Goal: Find specific page/section: Find specific page/section

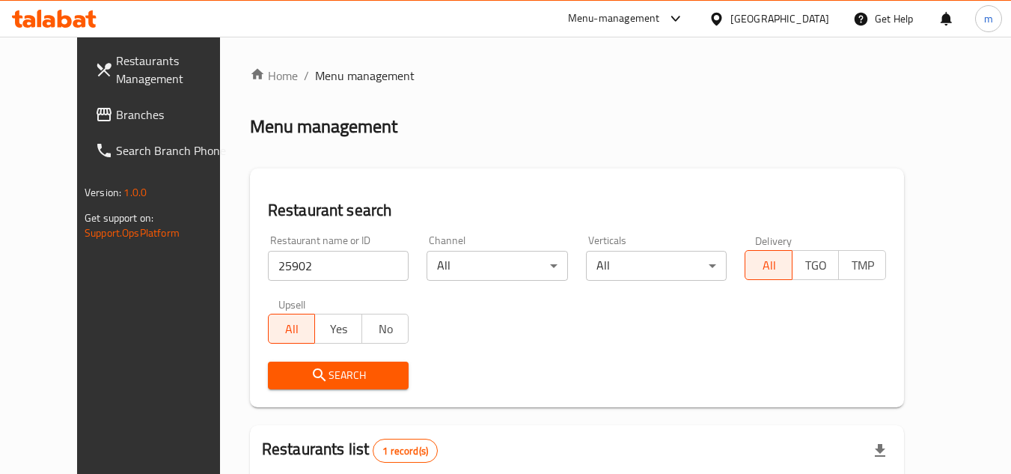
scroll to position [181, 0]
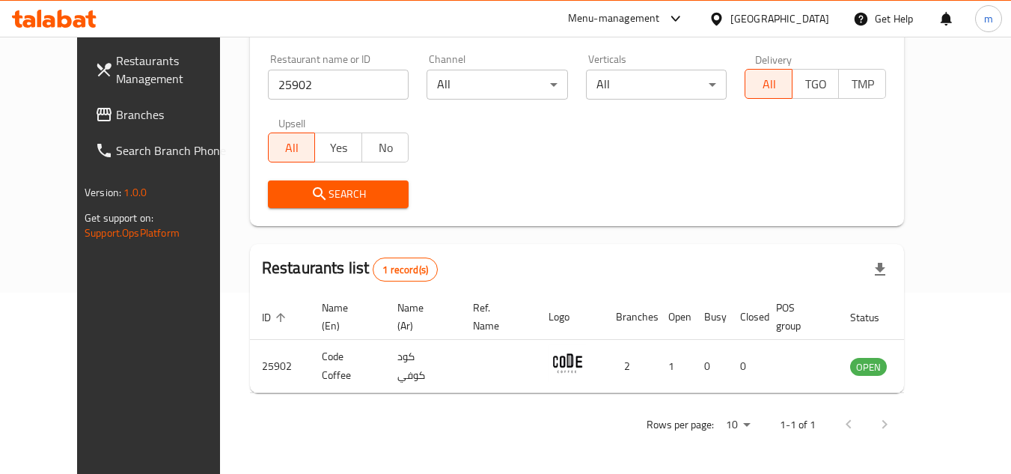
click at [730, 16] on div at bounding box center [720, 18] width 22 height 16
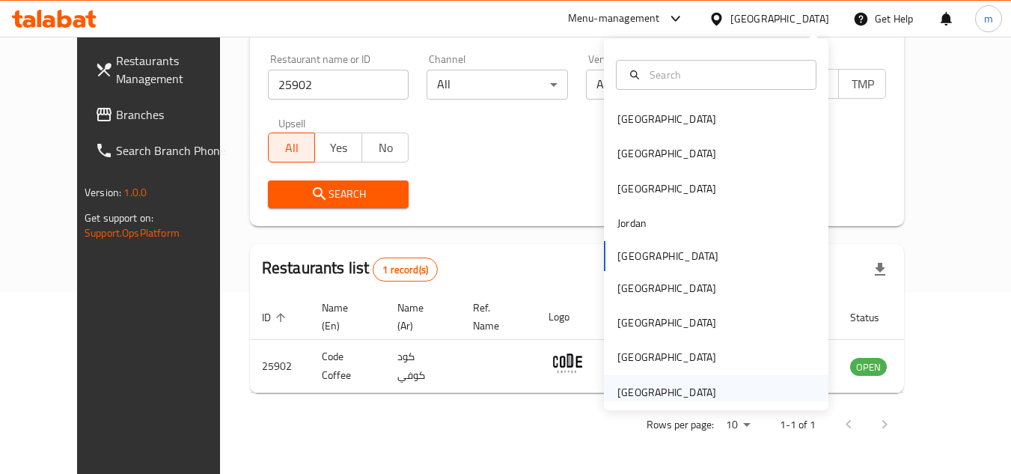
click at [651, 388] on div "[GEOGRAPHIC_DATA]" at bounding box center [666, 392] width 99 height 16
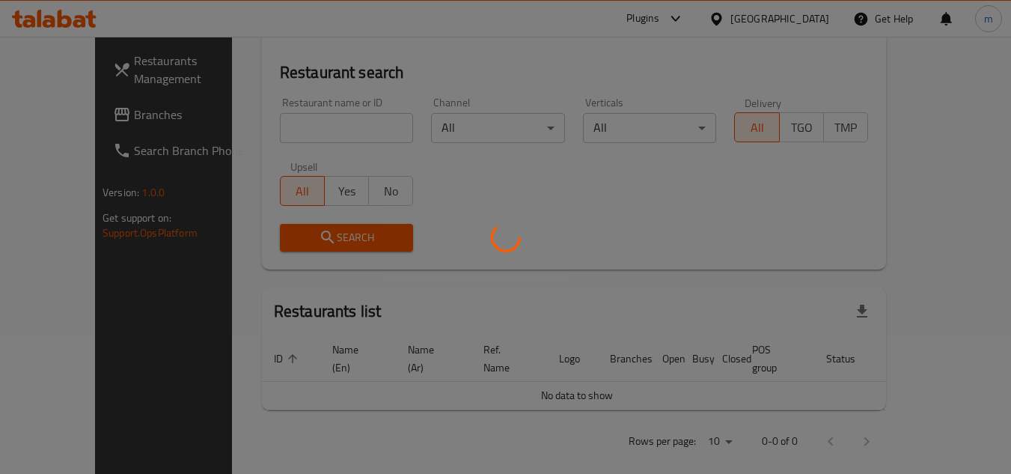
scroll to position [181, 0]
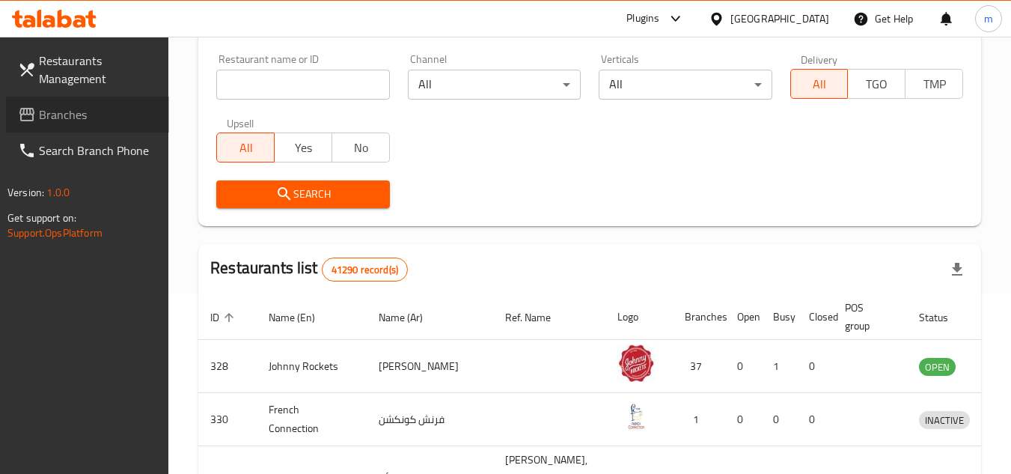
click at [88, 115] on span "Branches" at bounding box center [98, 114] width 118 height 18
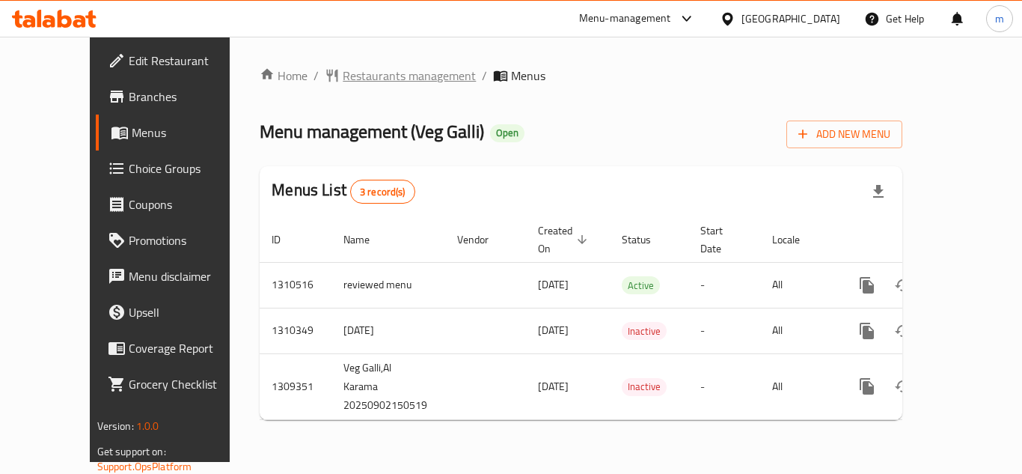
click at [343, 82] on span "Restaurants management" at bounding box center [409, 76] width 133 height 18
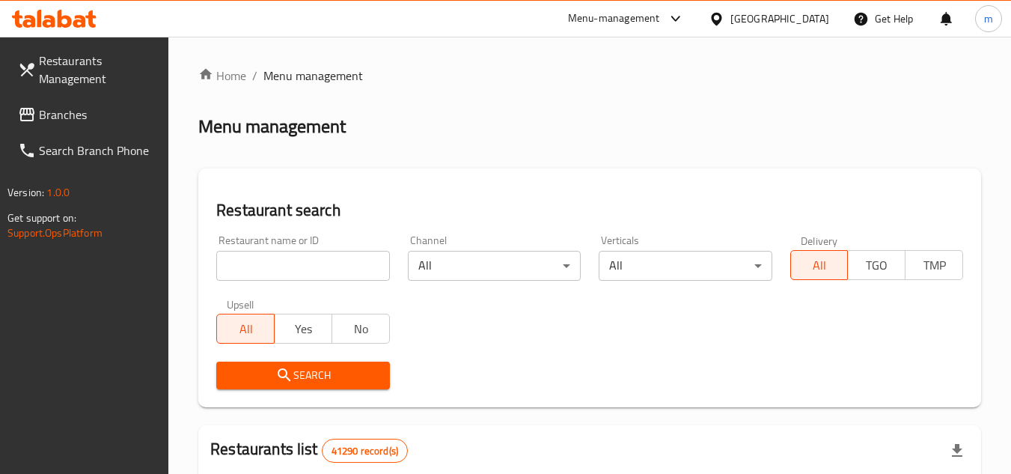
click at [337, 269] on input "search" at bounding box center [302, 266] width 173 height 30
paste input "705224"
type input "705224"
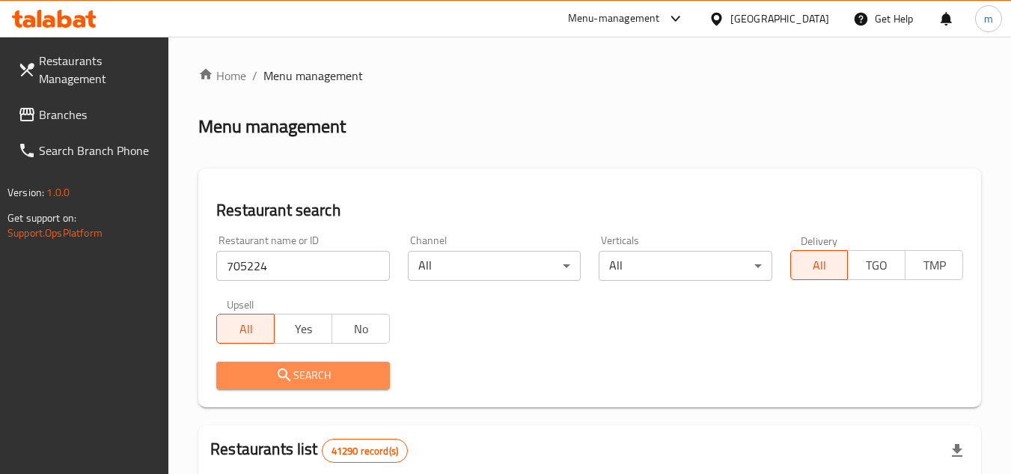
click at [298, 379] on span "Search" at bounding box center [302, 375] width 149 height 19
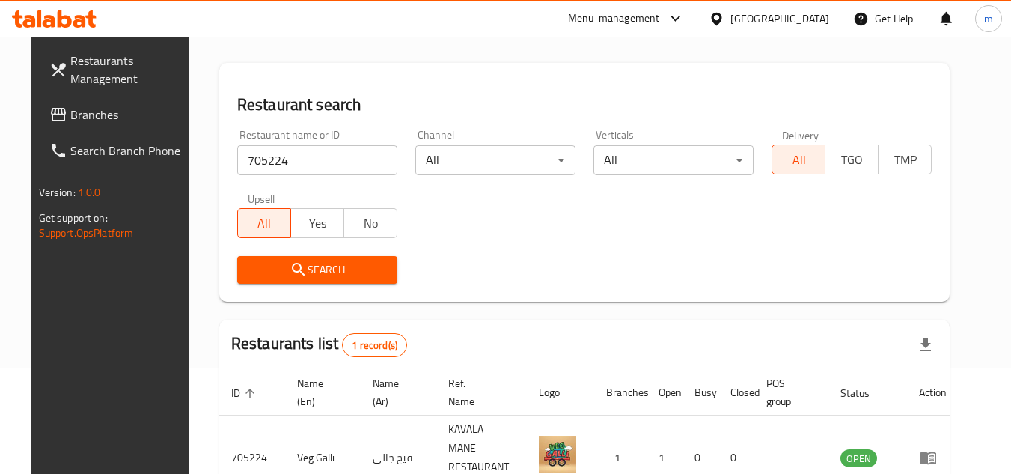
scroll to position [181, 0]
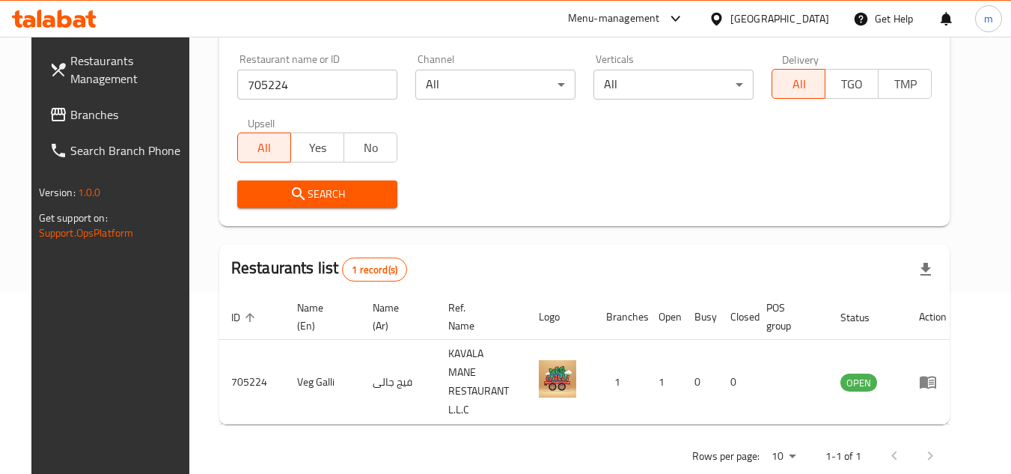
click at [780, 12] on div "[GEOGRAPHIC_DATA]" at bounding box center [779, 18] width 99 height 16
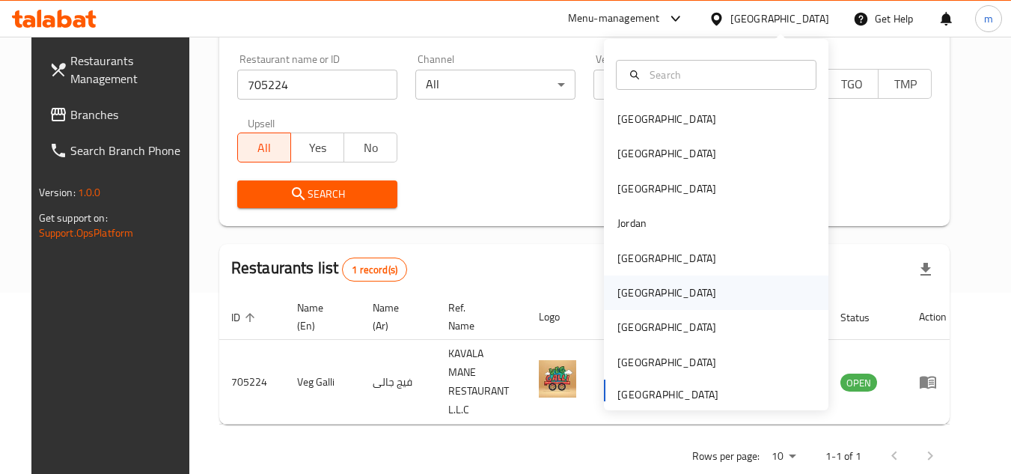
click at [645, 294] on div "Oman" at bounding box center [666, 292] width 123 height 34
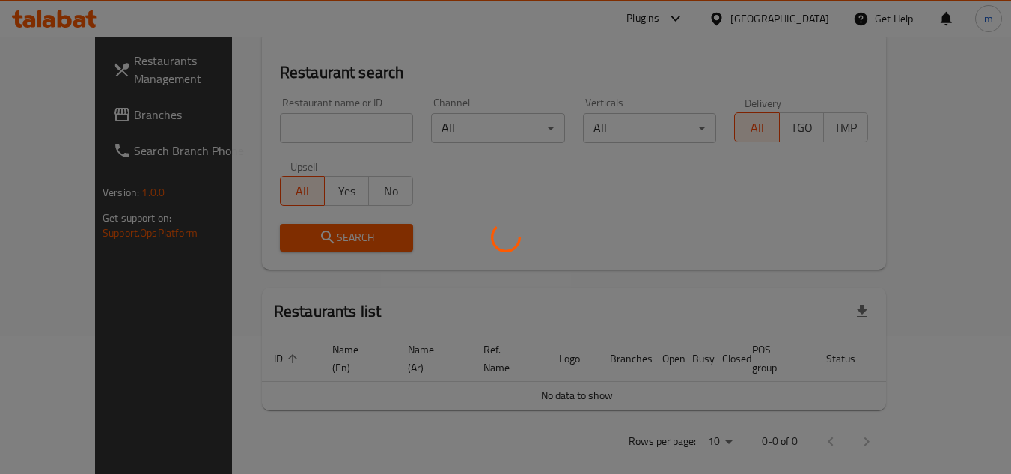
scroll to position [181, 0]
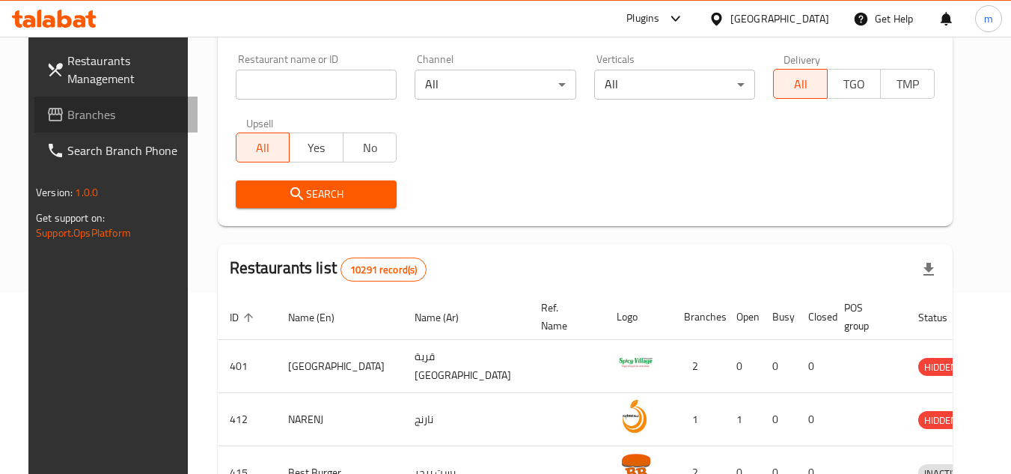
click at [97, 122] on span "Branches" at bounding box center [126, 114] width 118 height 18
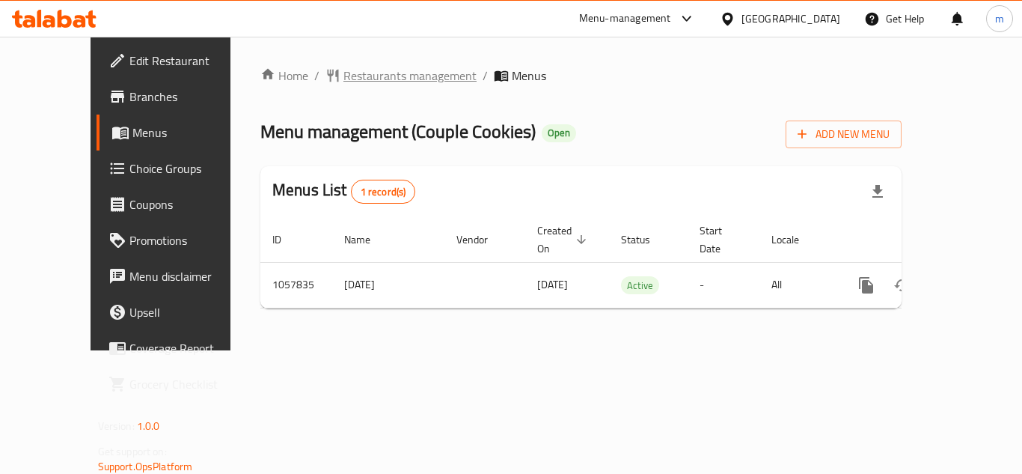
click at [373, 78] on span "Restaurants management" at bounding box center [409, 76] width 133 height 18
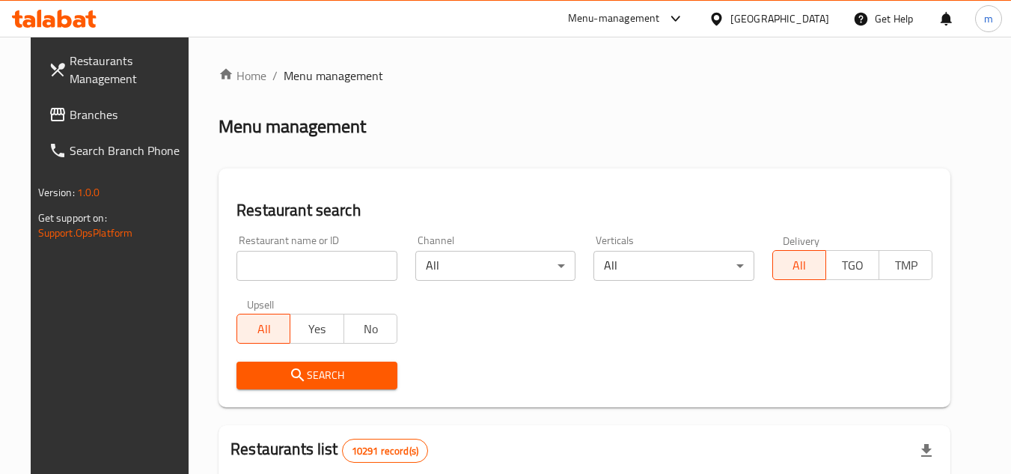
click at [329, 271] on input "search" at bounding box center [316, 266] width 161 height 30
paste input "662852"
type input "662852"
click at [310, 373] on span "Search" at bounding box center [316, 375] width 137 height 19
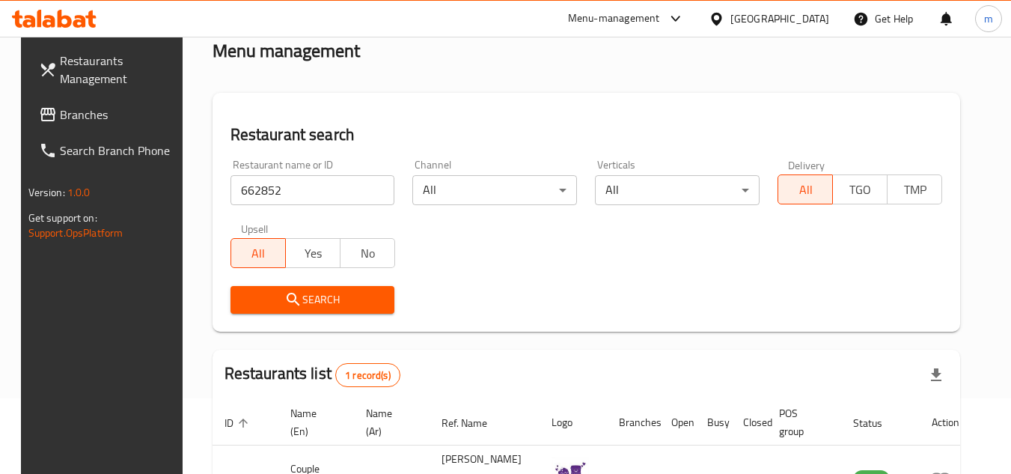
scroll to position [181, 0]
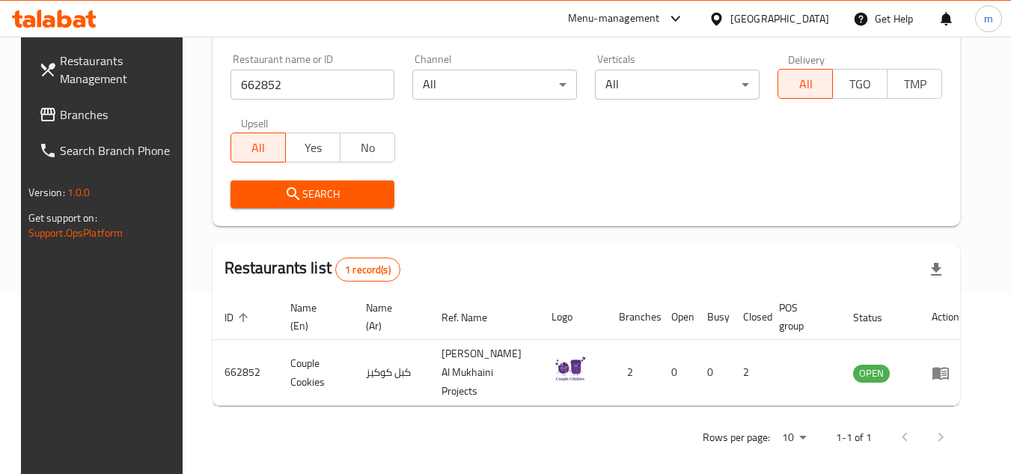
click at [721, 16] on icon at bounding box center [716, 18] width 10 height 13
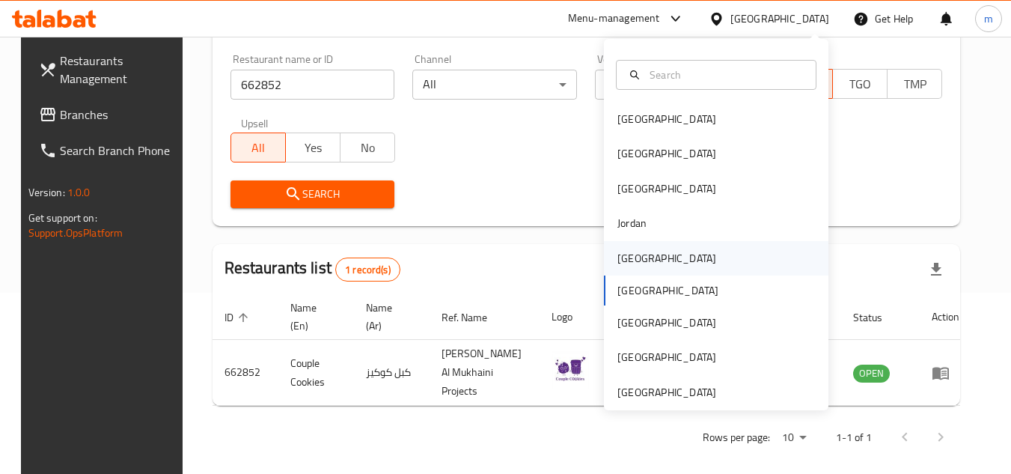
click at [655, 267] on div "[GEOGRAPHIC_DATA]" at bounding box center [716, 258] width 224 height 34
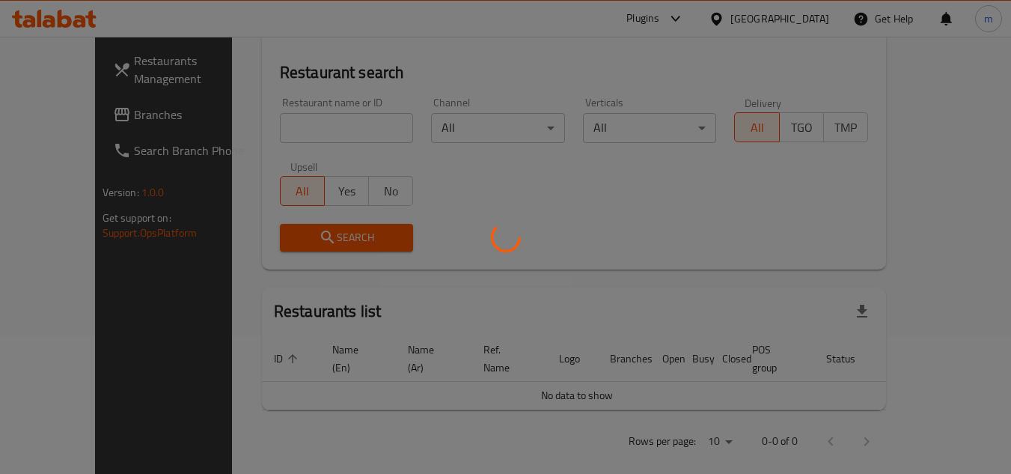
scroll to position [181, 0]
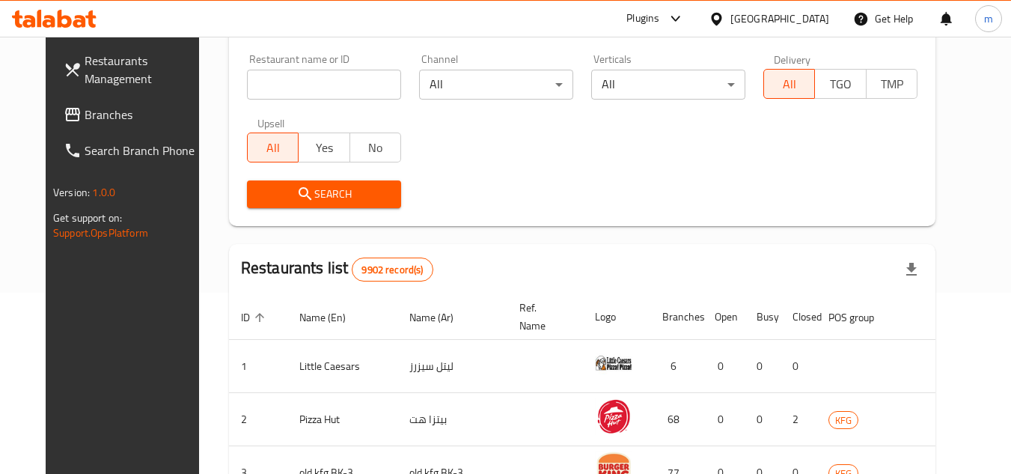
click at [85, 116] on span "Branches" at bounding box center [144, 114] width 118 height 18
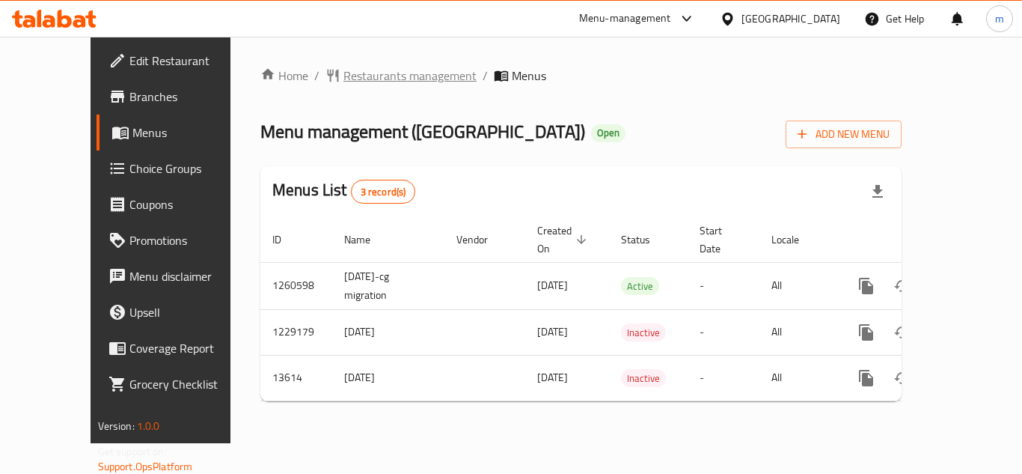
click at [343, 76] on span "Restaurants management" at bounding box center [409, 76] width 133 height 18
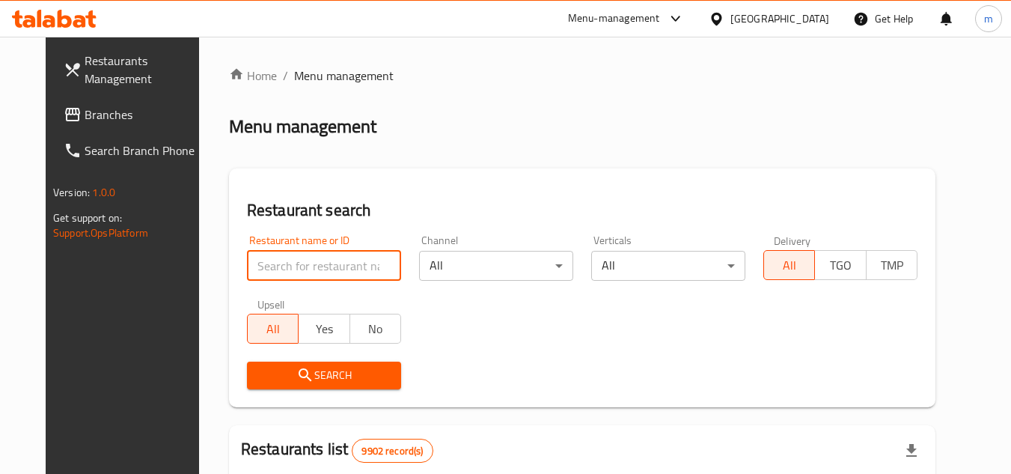
click at [296, 262] on input "search" at bounding box center [324, 266] width 154 height 30
paste input "/8294"
click at [247, 273] on input "/8294" at bounding box center [324, 266] width 154 height 30
type input "8294"
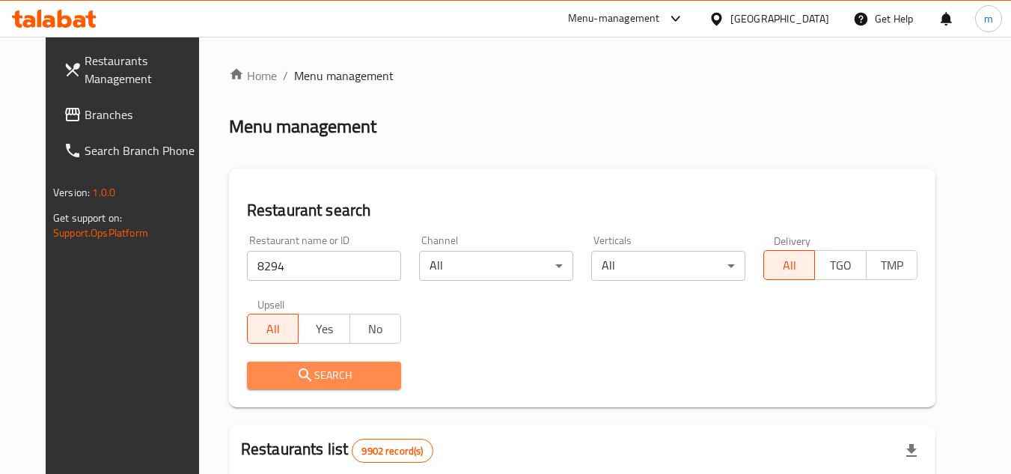
click at [266, 384] on span "Search" at bounding box center [324, 375] width 130 height 19
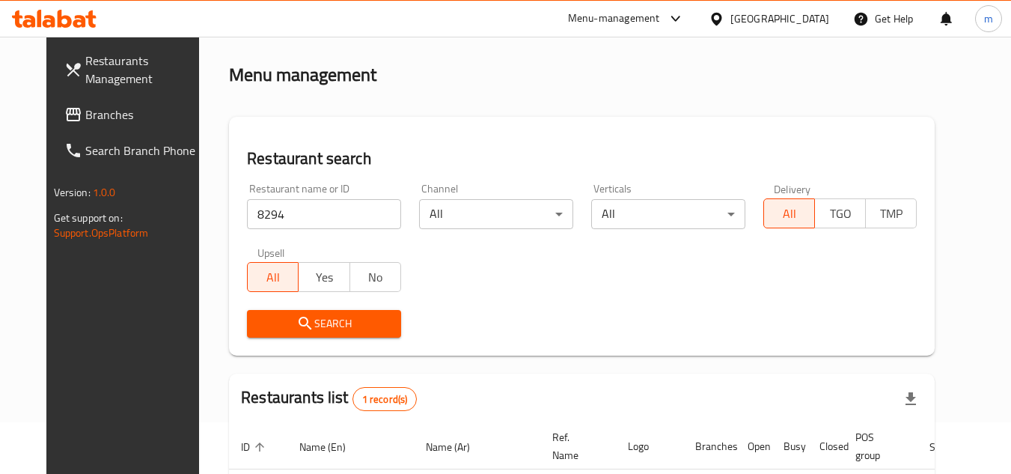
scroll to position [181, 0]
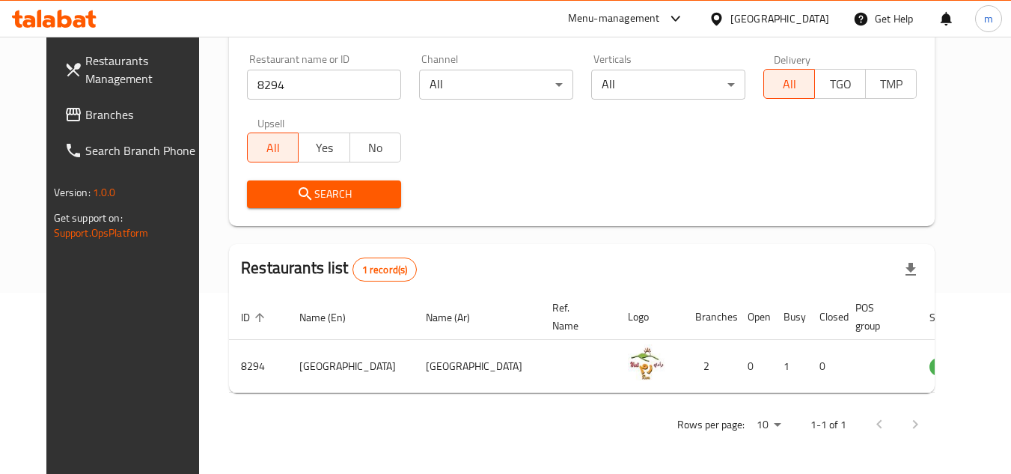
click at [730, 14] on div at bounding box center [720, 18] width 22 height 16
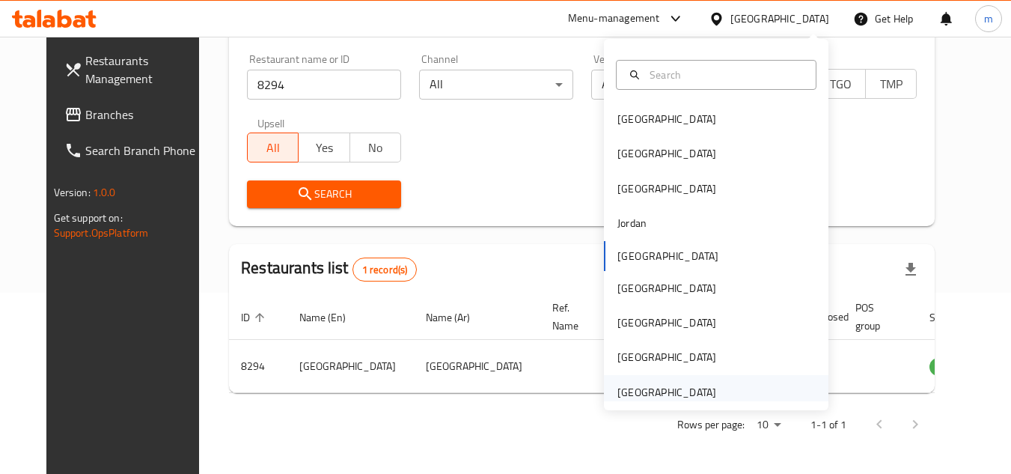
click at [647, 395] on div "[GEOGRAPHIC_DATA]" at bounding box center [666, 392] width 99 height 16
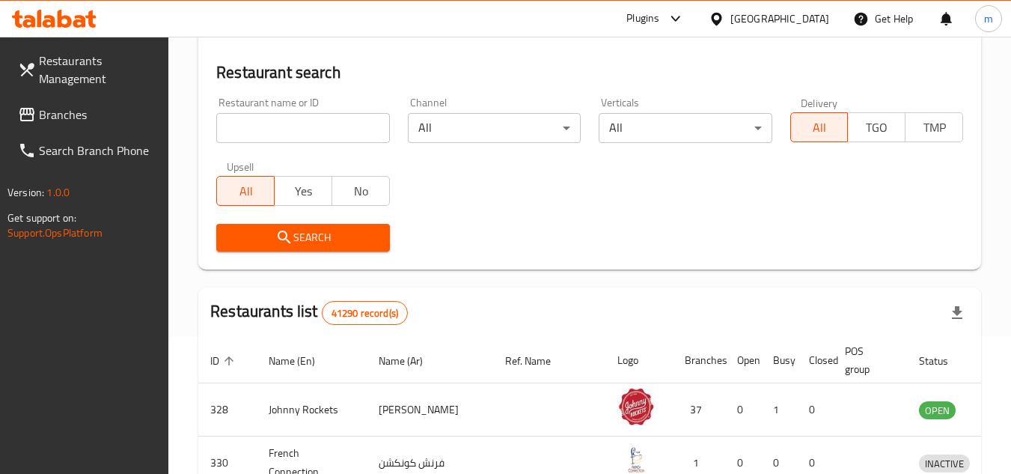
scroll to position [181, 0]
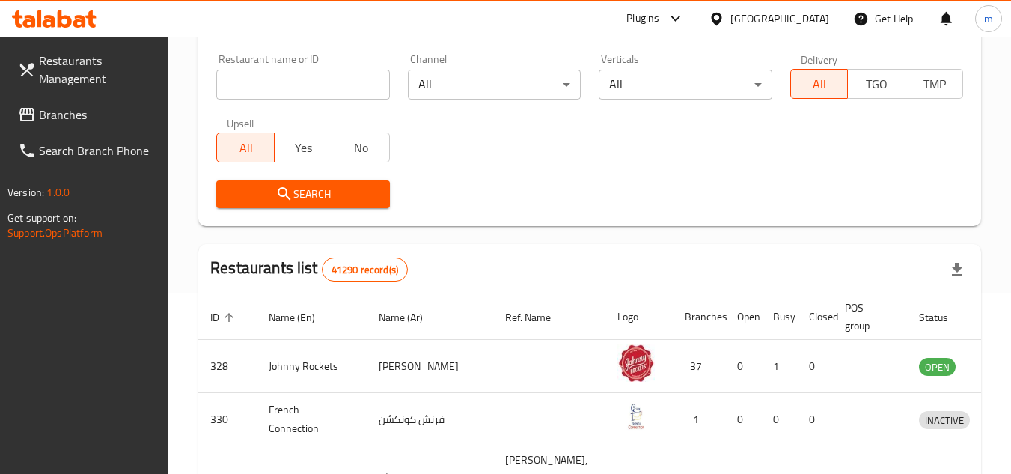
click at [103, 106] on span "Branches" at bounding box center [98, 114] width 118 height 18
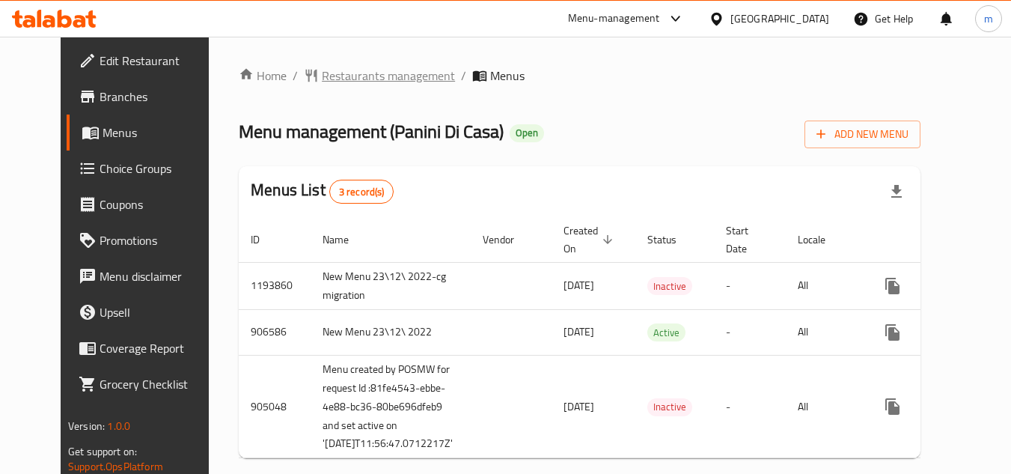
click at [354, 83] on span "Restaurants management" at bounding box center [388, 76] width 133 height 18
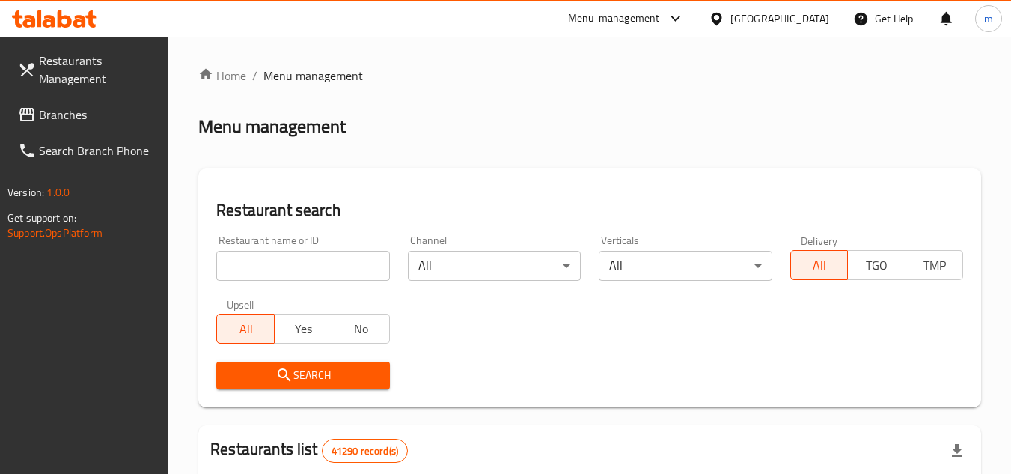
click at [298, 269] on input "search" at bounding box center [302, 266] width 173 height 30
paste input "20168"
type input "20168"
click at [272, 379] on span "Search" at bounding box center [302, 375] width 149 height 19
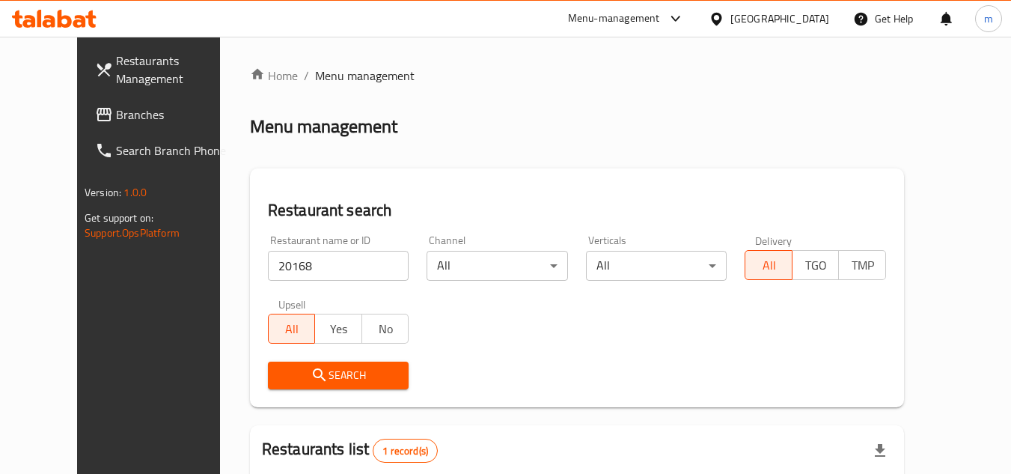
click at [116, 121] on span "Branches" at bounding box center [175, 114] width 118 height 18
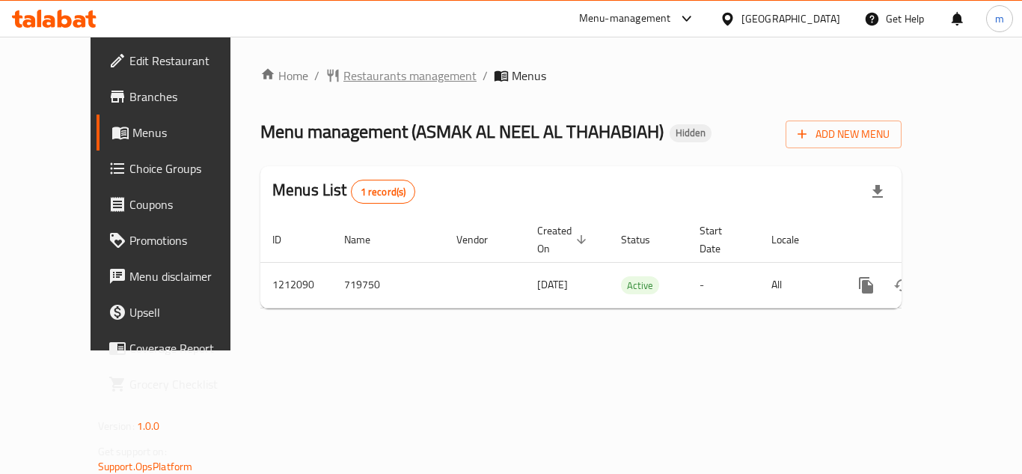
click at [379, 78] on span "Restaurants management" at bounding box center [409, 76] width 133 height 18
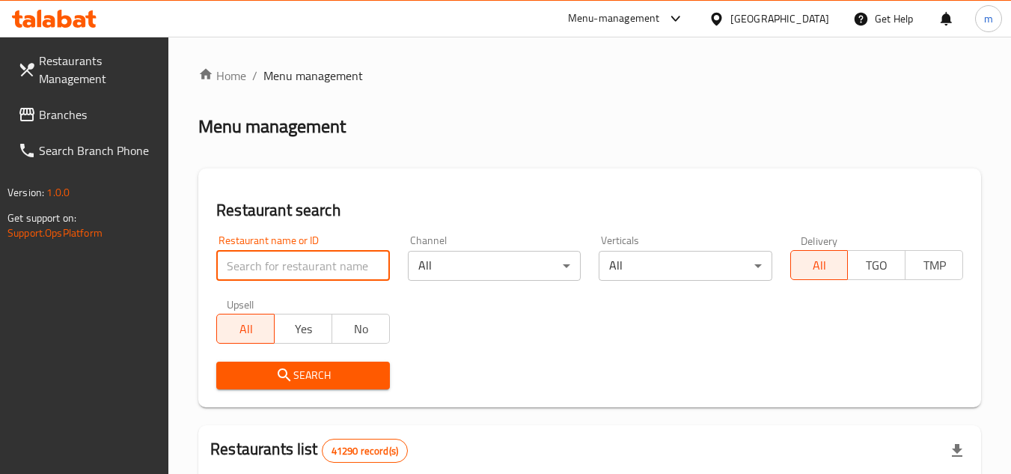
click at [303, 270] on input "search" at bounding box center [302, 266] width 173 height 30
paste input "671550"
type input "671550"
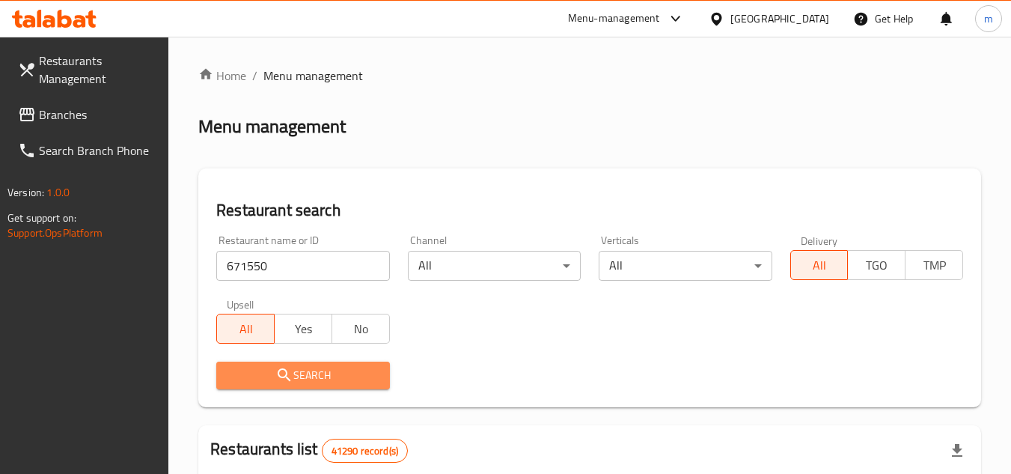
click at [328, 367] on span "Search" at bounding box center [302, 375] width 149 height 19
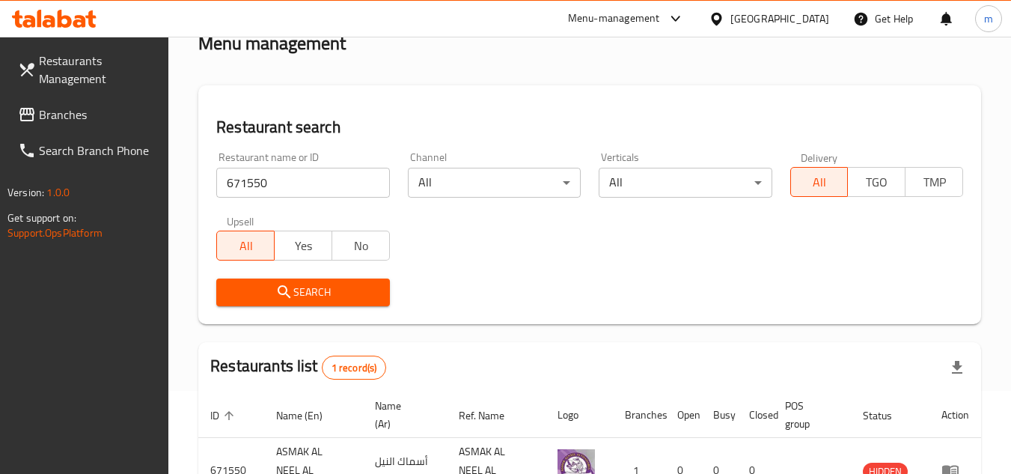
scroll to position [194, 0]
